Goal: Task Accomplishment & Management: Manage account settings

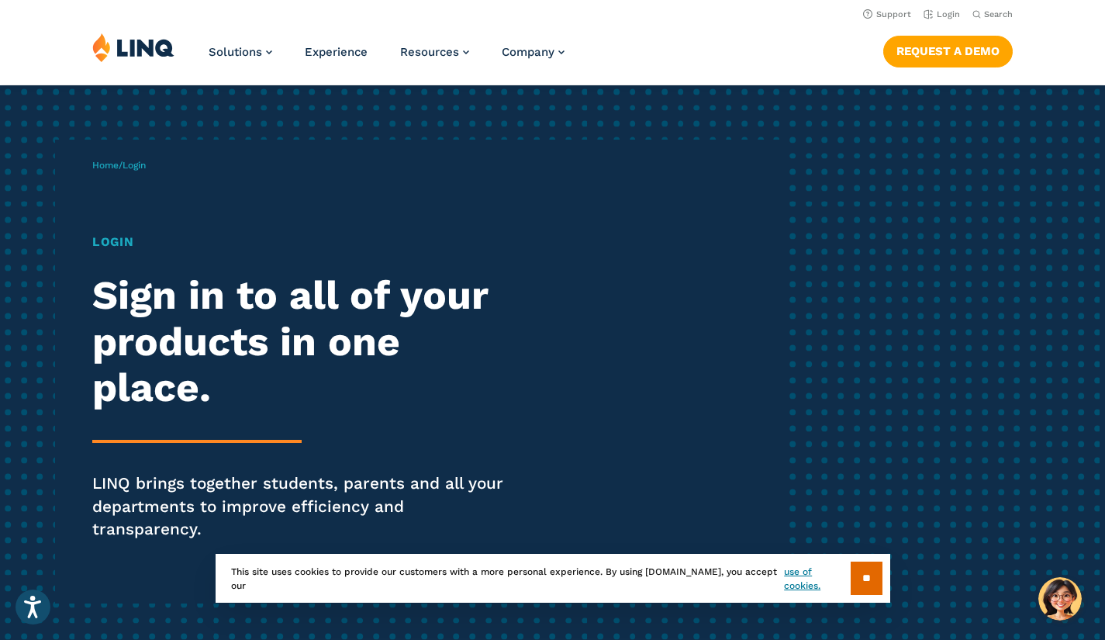
click at [857, 567] on input "**" at bounding box center [866, 577] width 32 height 33
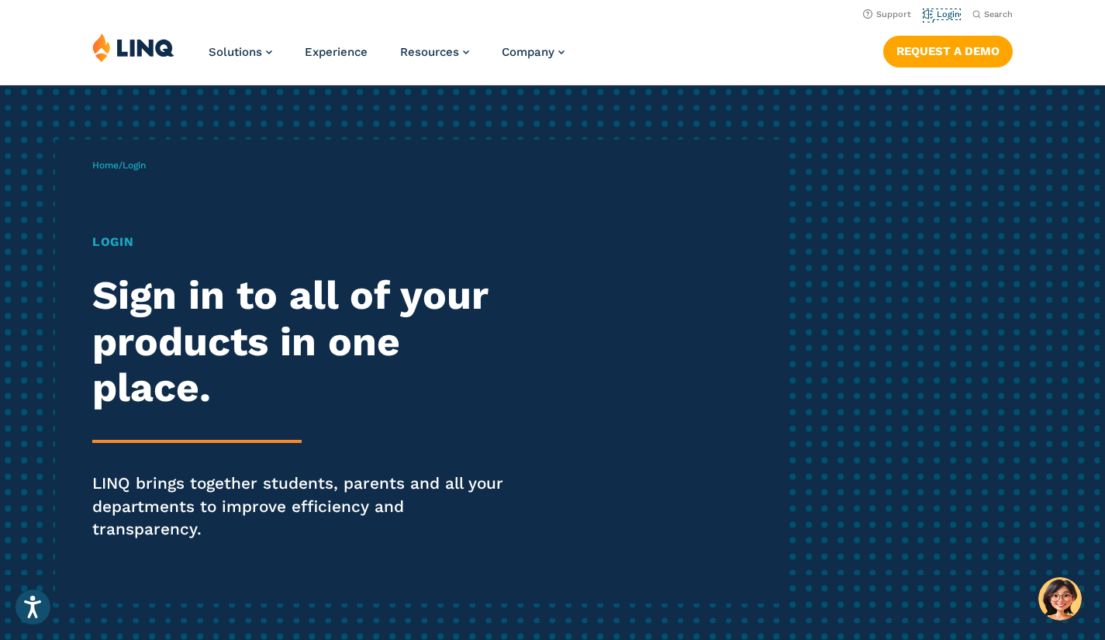
click at [948, 12] on link "Login" at bounding box center [941, 14] width 36 height 10
